Goal: Task Accomplishment & Management: Manage account settings

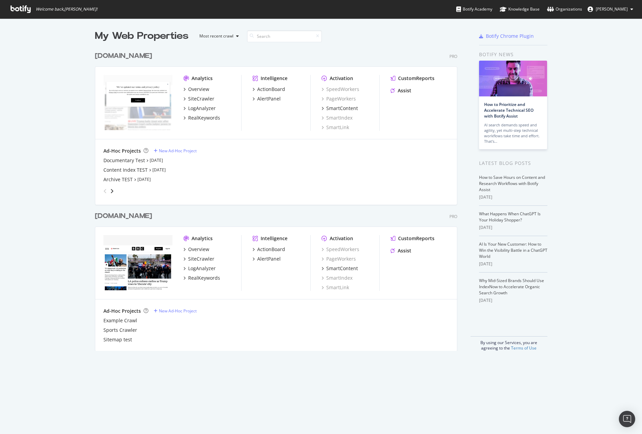
scroll to position [434, 642]
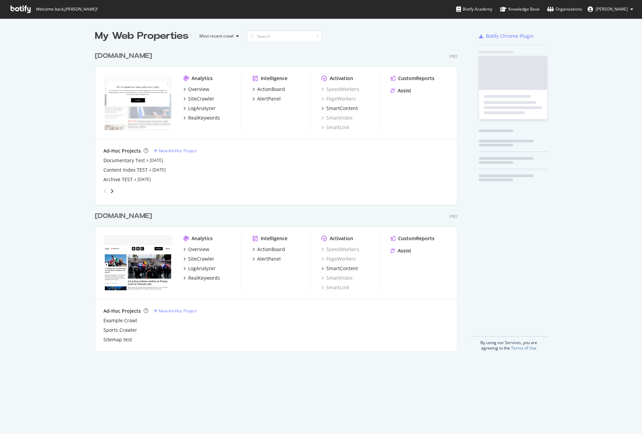
scroll to position [308, 368]
